Goal: Task Accomplishment & Management: Manage account settings

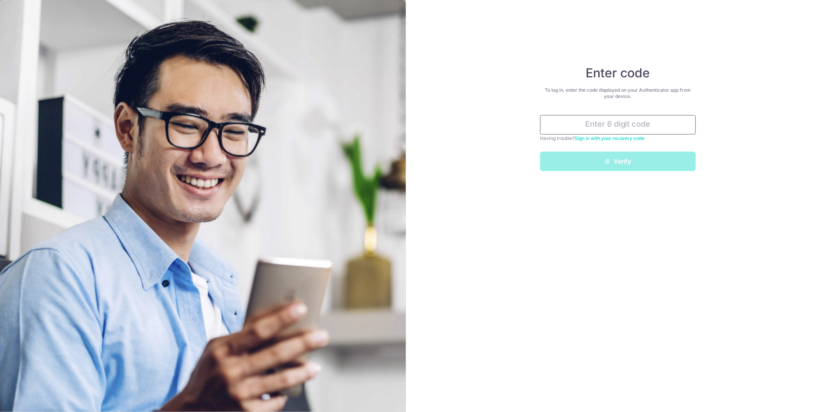
click at [641, 129] on input "text" at bounding box center [618, 124] width 156 height 19
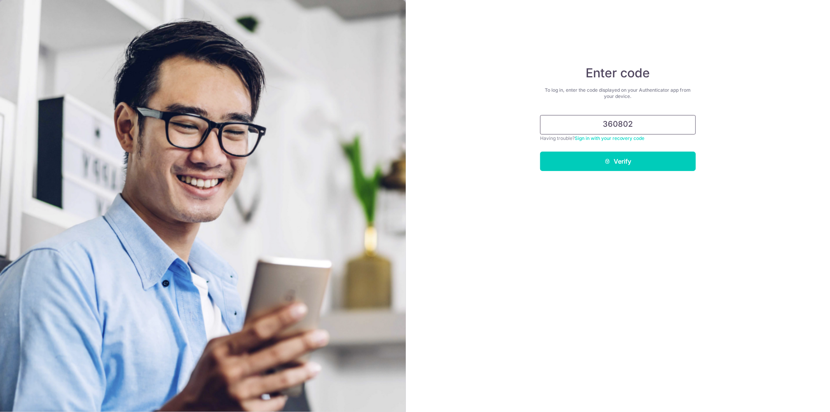
type input "360802"
click at [540, 152] on button "Verify" at bounding box center [618, 161] width 156 height 19
click at [627, 158] on button "Verify" at bounding box center [618, 161] width 156 height 19
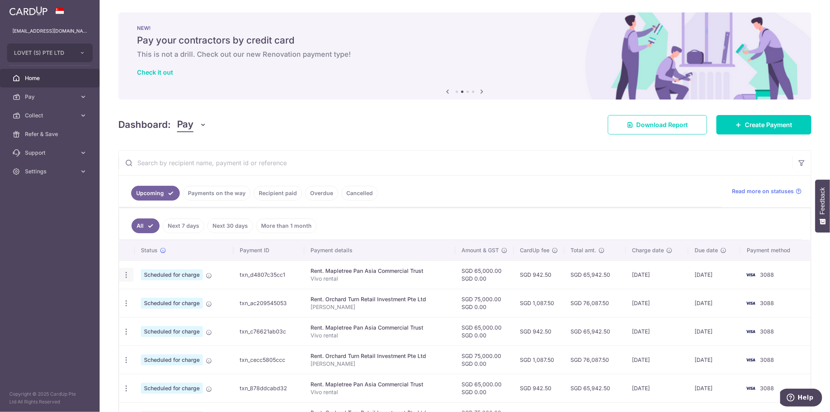
click at [121, 275] on div "Update payment Cancel payment Upload doc" at bounding box center [126, 275] width 14 height 14
click at [126, 276] on icon "button" at bounding box center [126, 275] width 8 height 8
click at [151, 295] on span "Update payment" at bounding box center [167, 296] width 53 height 9
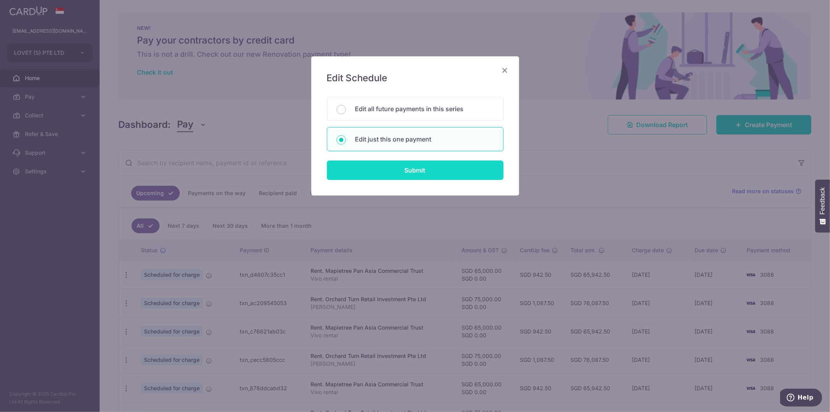
click at [386, 167] on input "Submit" at bounding box center [415, 170] width 177 height 19
radio input "true"
type input "65,000.00"
type input "0.00"
type input "[DATE]"
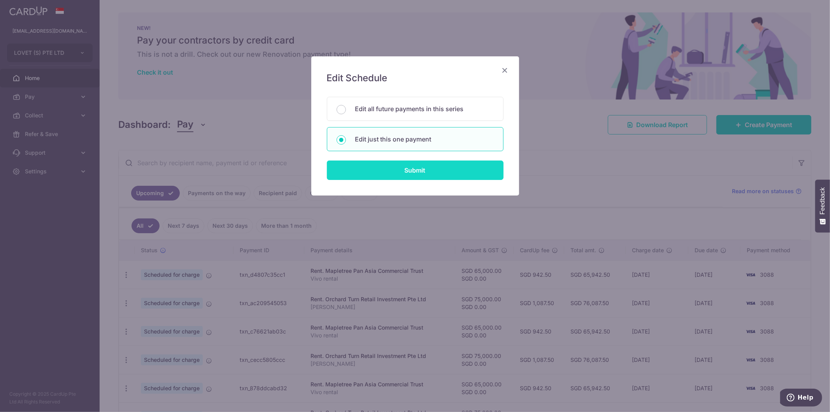
type input "Vivo rental"
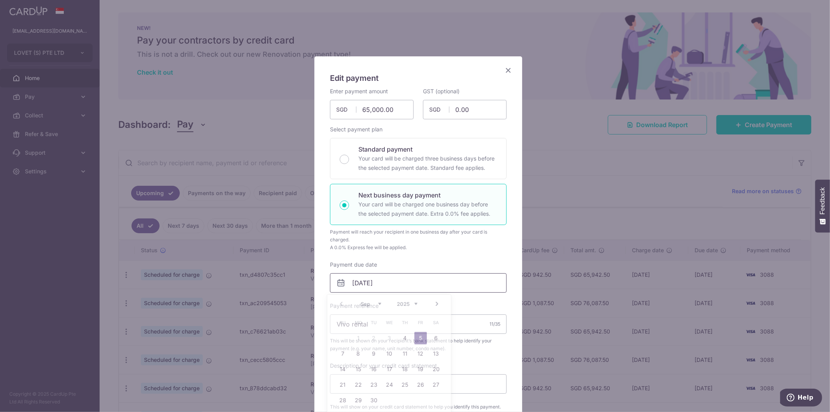
click at [379, 281] on input "[DATE]" at bounding box center [418, 283] width 177 height 19
click at [406, 340] on link "4" at bounding box center [405, 338] width 12 height 12
type input "[DATE]"
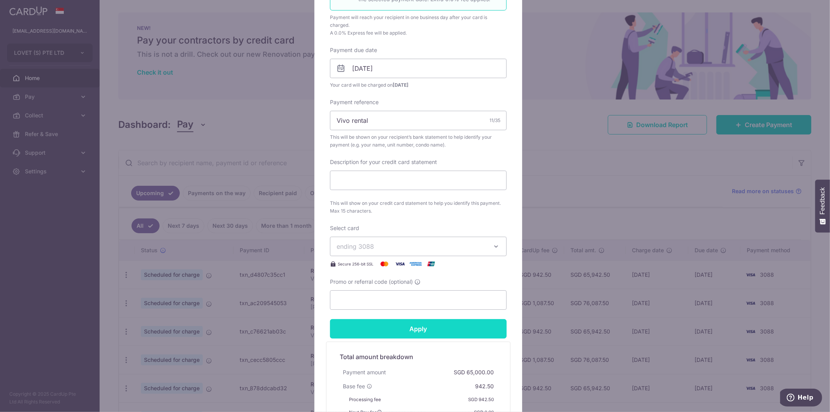
scroll to position [259, 0]
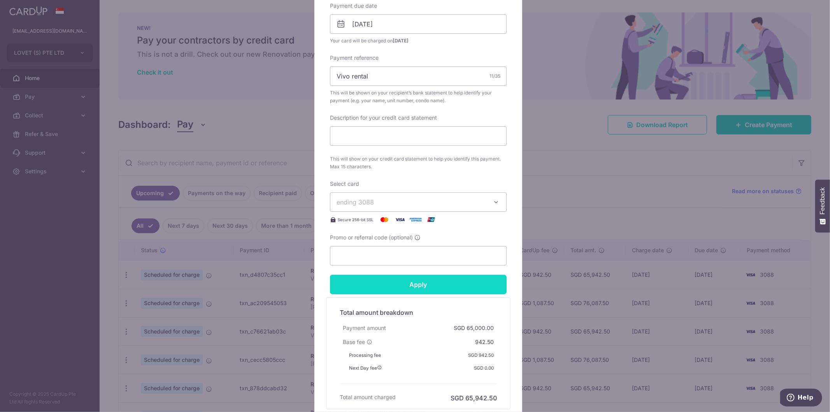
click at [425, 286] on input "Apply" at bounding box center [418, 284] width 177 height 19
type input "Successfully Applied"
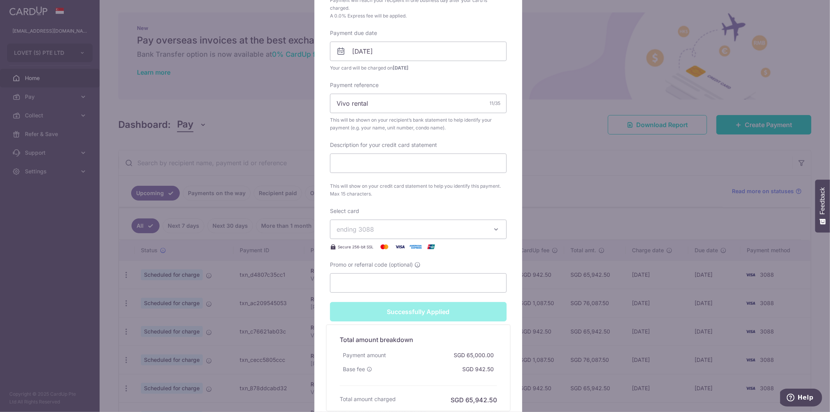
scroll to position [286, 0]
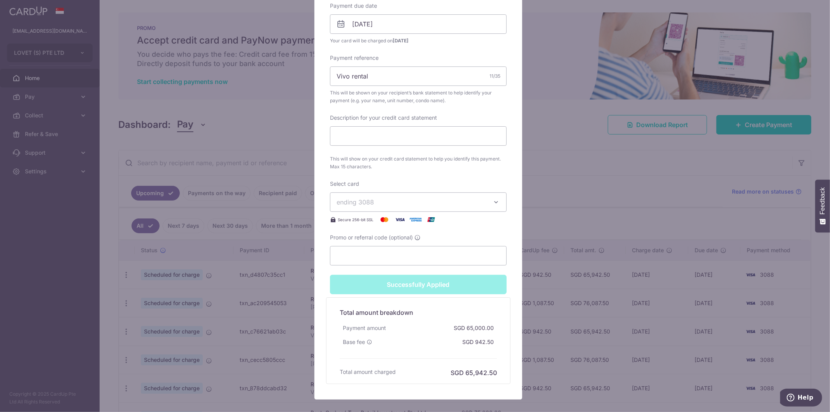
click at [546, 72] on div "Edit payment By clicking apply, you will make changes to all payments to Maplet…" at bounding box center [415, 206] width 830 height 412
